Goal: Task Accomplishment & Management: Complete application form

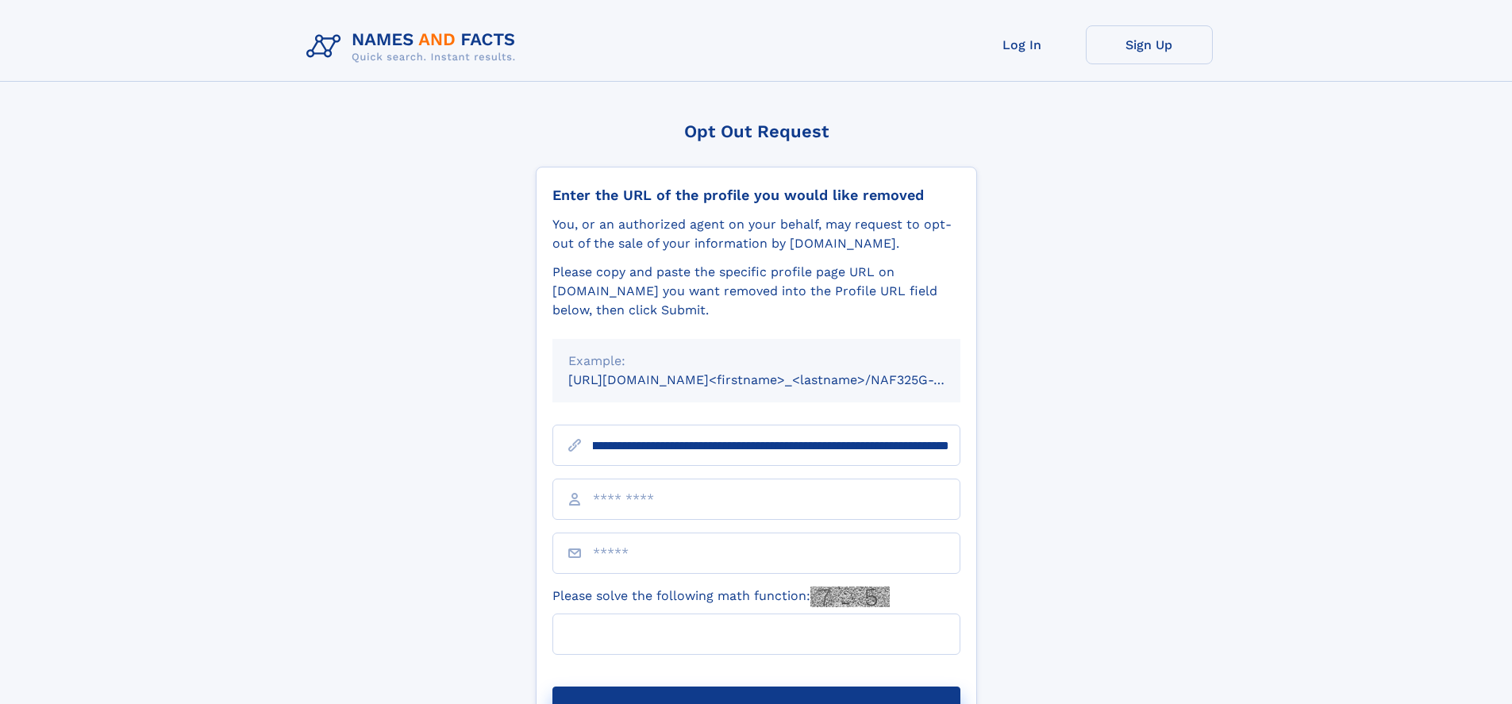
scroll to position [0, 177]
type input "**********"
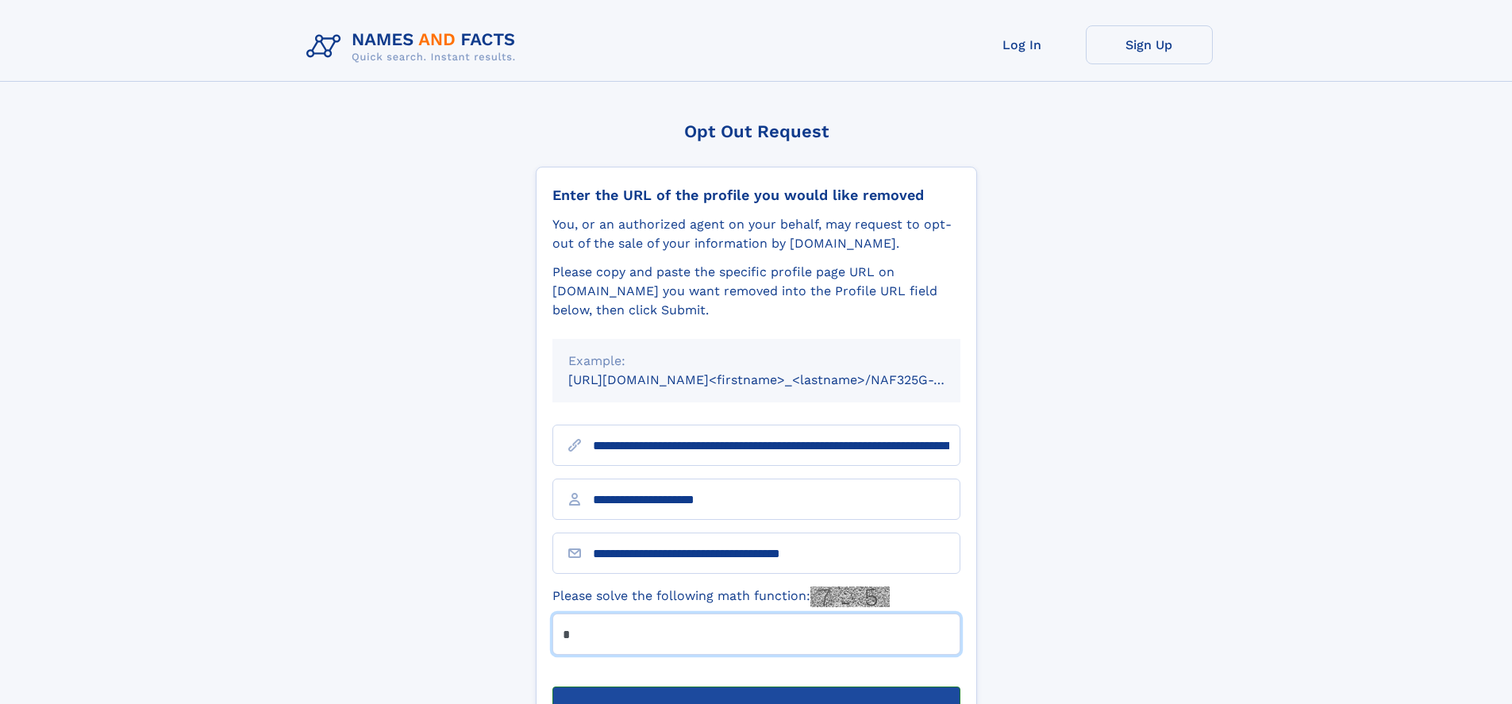
type input "*"
click at [755, 686] on button "Submit Opt Out Request" at bounding box center [756, 711] width 408 height 51
